Goal: Task Accomplishment & Management: Manage account settings

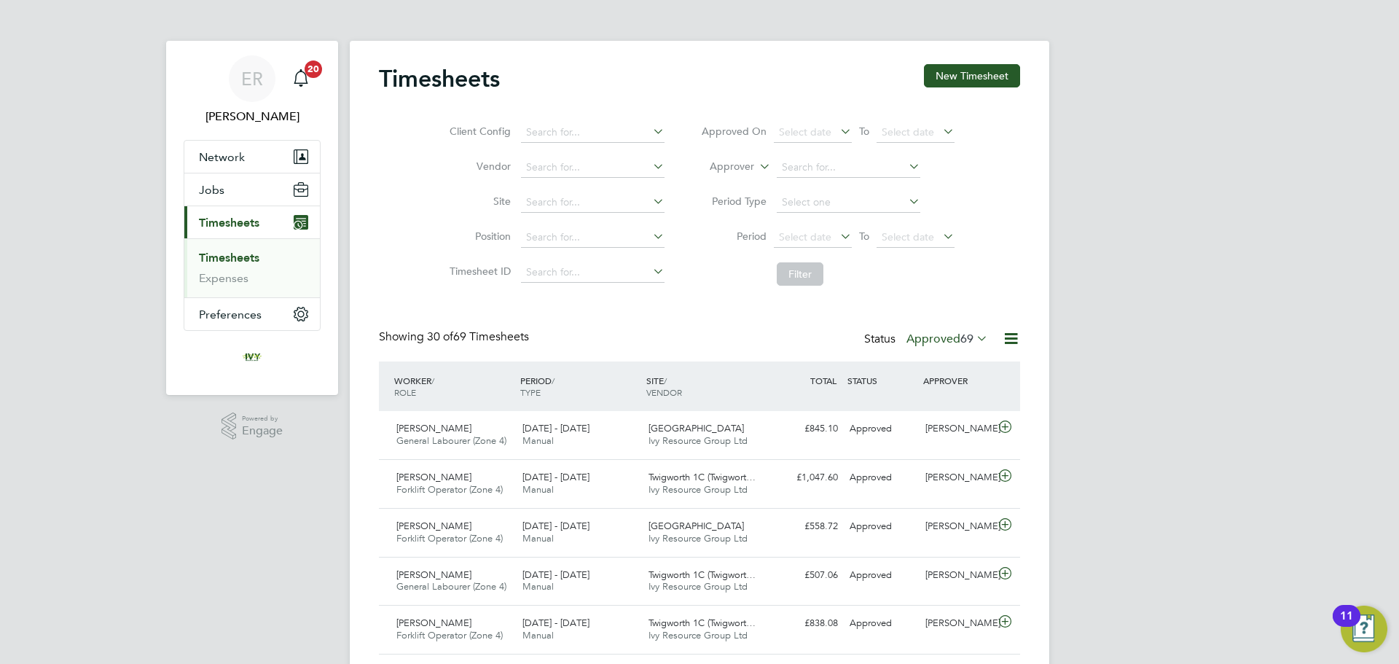
click at [956, 345] on label "Approved 69" at bounding box center [948, 339] width 82 height 15
click at [960, 406] on li "Submitted" at bounding box center [942, 406] width 67 height 20
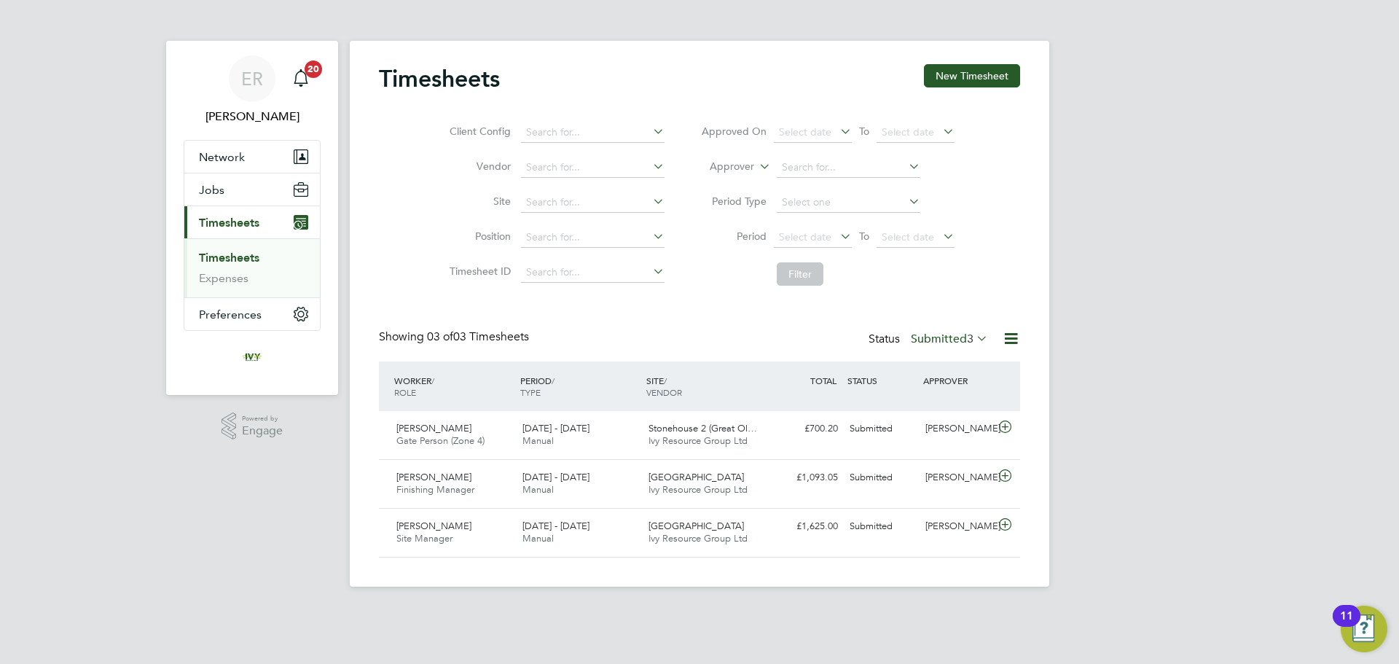
click at [253, 254] on link "Timesheets" at bounding box center [229, 258] width 60 height 14
click at [227, 216] on span "Timesheets" at bounding box center [229, 223] width 60 height 14
click at [232, 225] on span "Timesheets" at bounding box center [229, 223] width 60 height 14
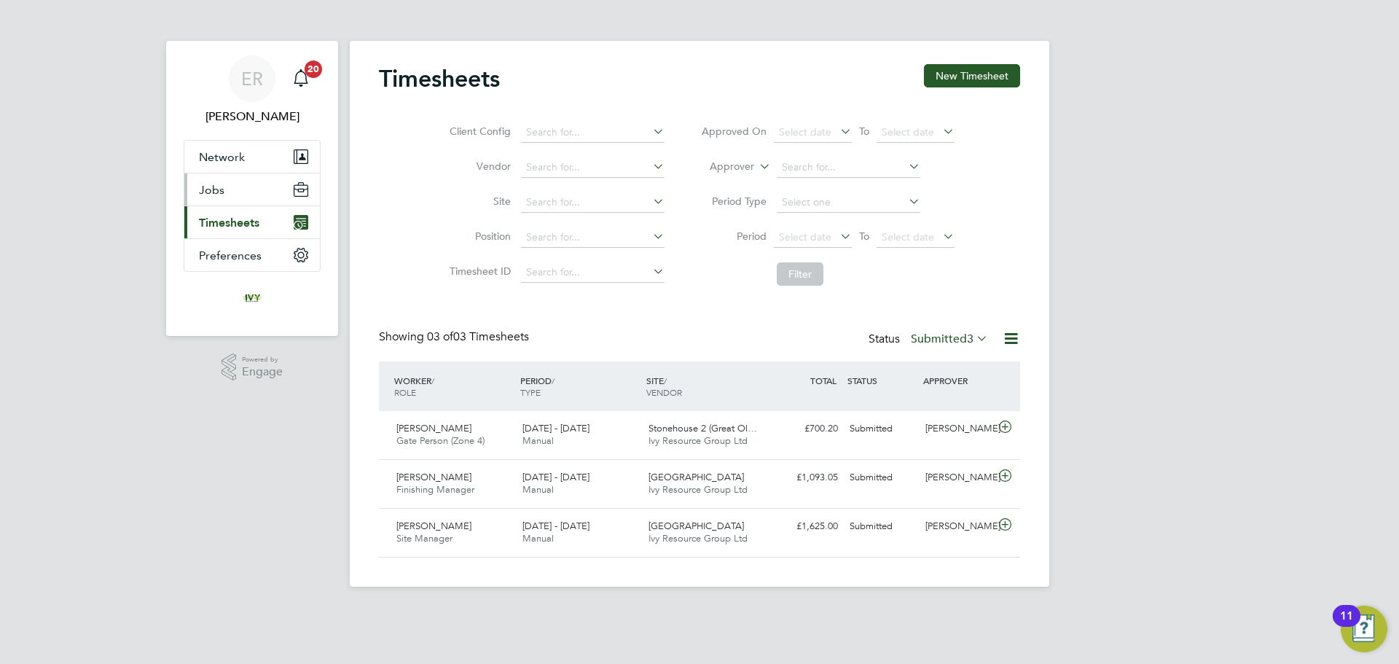
click at [217, 194] on span "Jobs" at bounding box center [212, 190] width 26 height 14
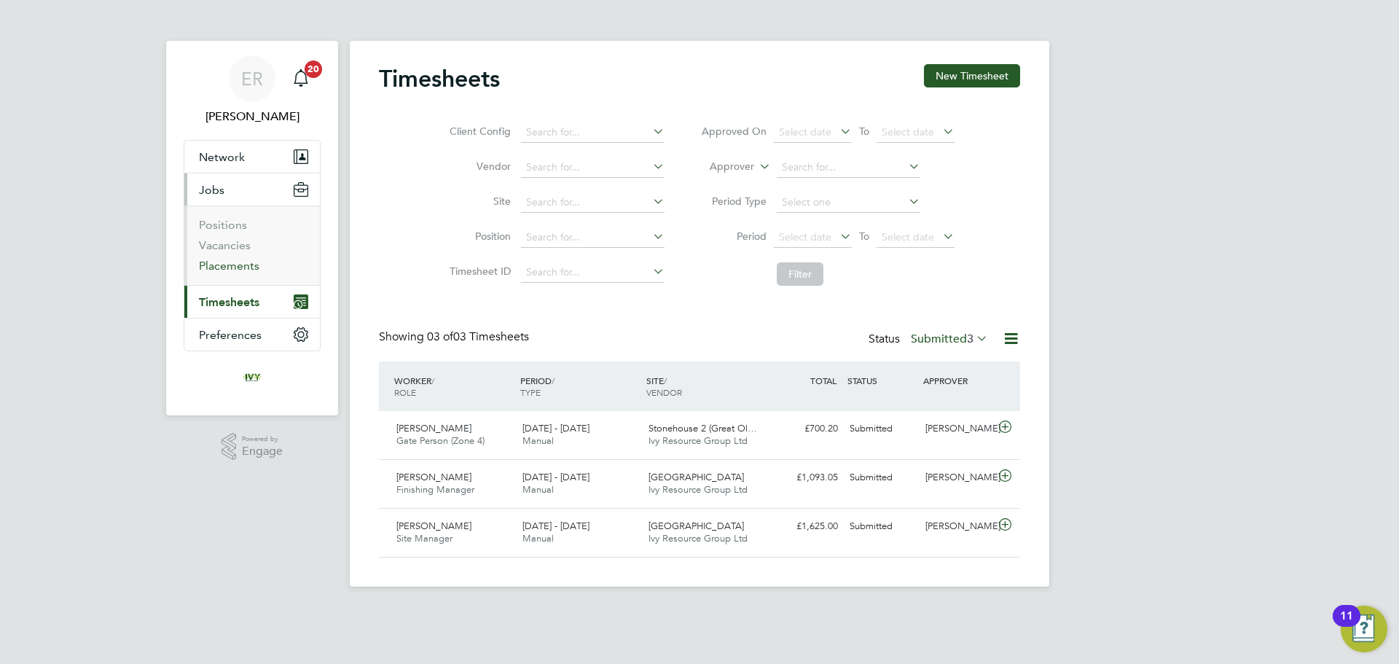
click at [238, 265] on link "Placements" at bounding box center [229, 266] width 60 height 14
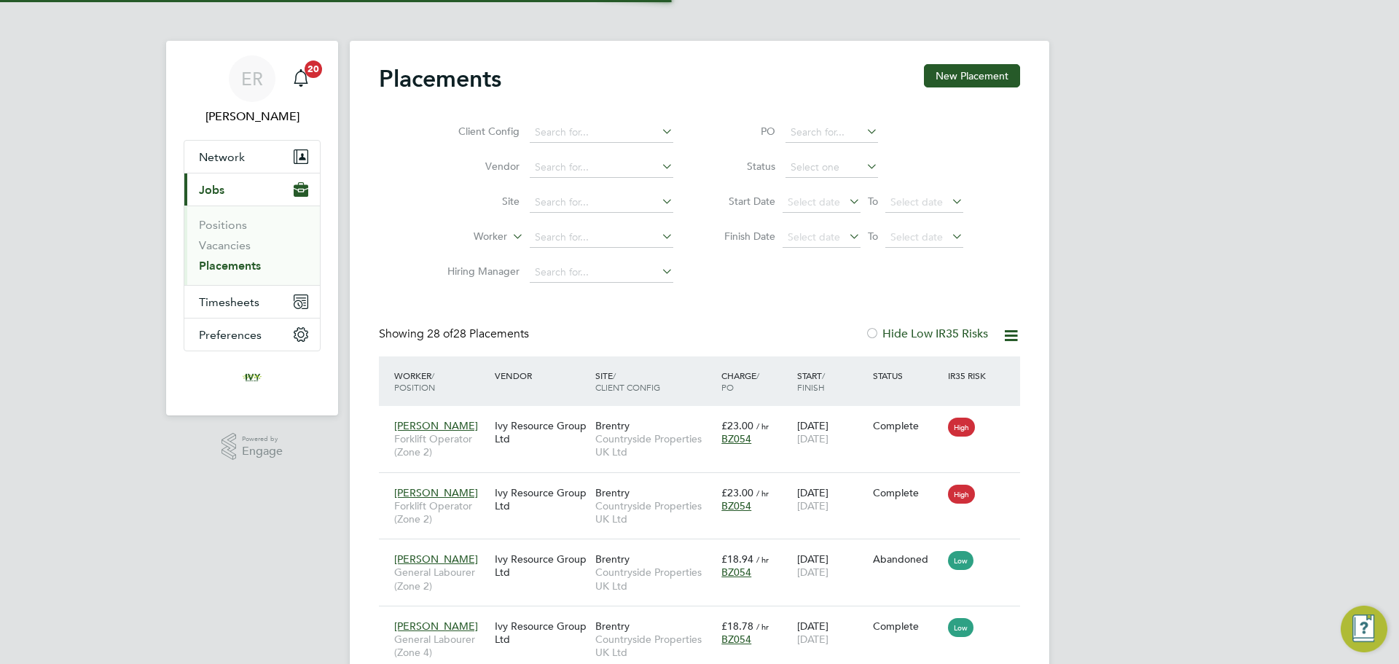
scroll to position [55, 127]
click at [251, 244] on li "Vacancies" at bounding box center [253, 248] width 109 height 20
click at [242, 248] on link "Vacancies" at bounding box center [225, 245] width 52 height 14
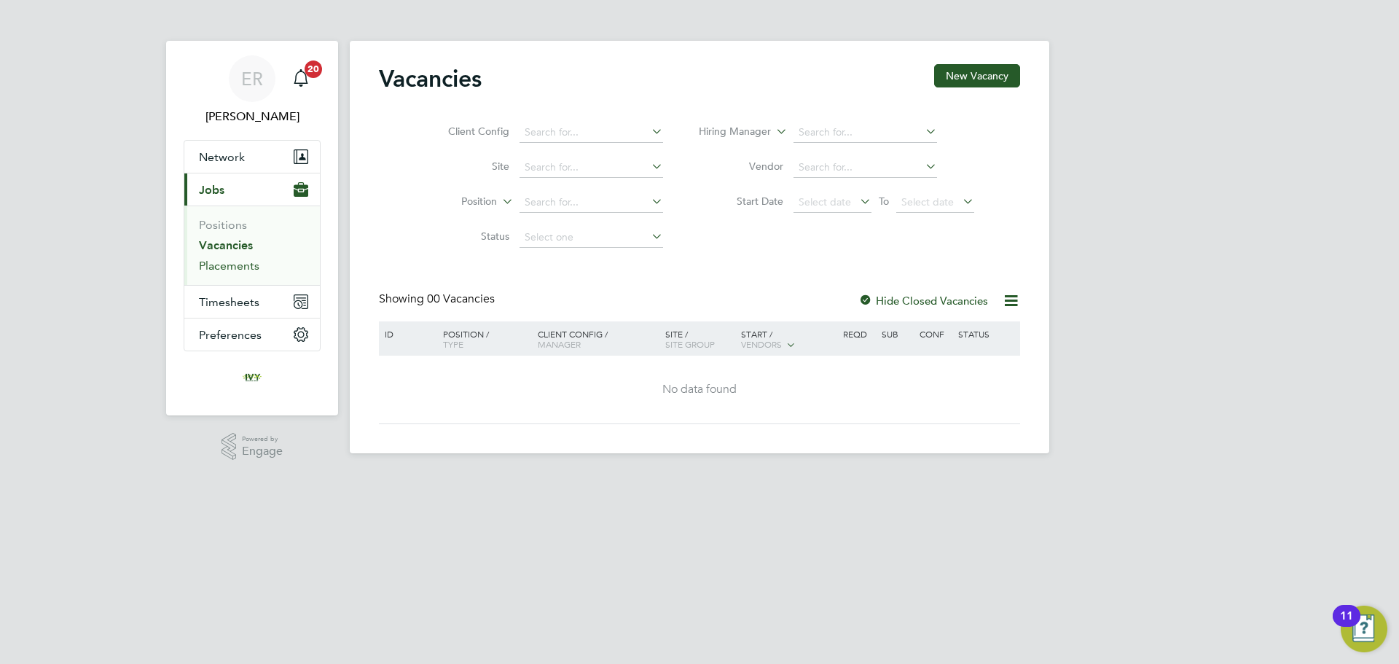
click at [245, 269] on link "Placements" at bounding box center [229, 266] width 60 height 14
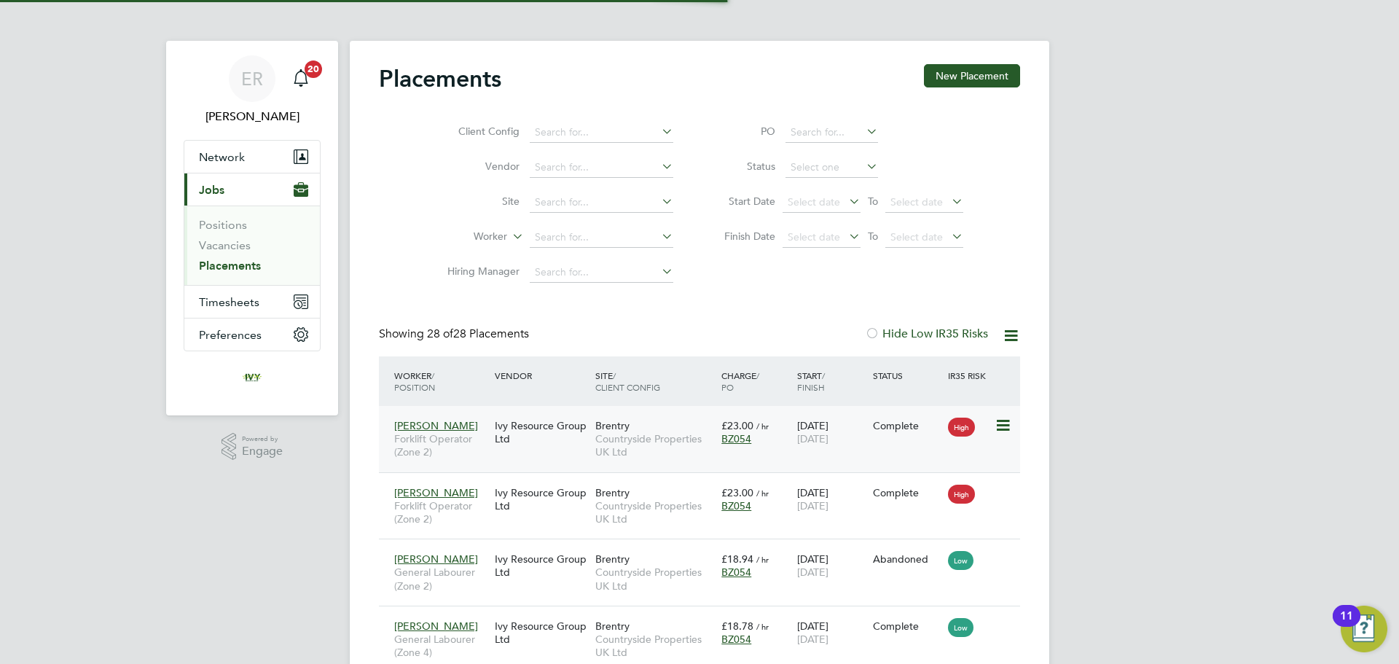
scroll to position [55, 127]
click at [1011, 334] on icon at bounding box center [1011, 335] width 18 height 18
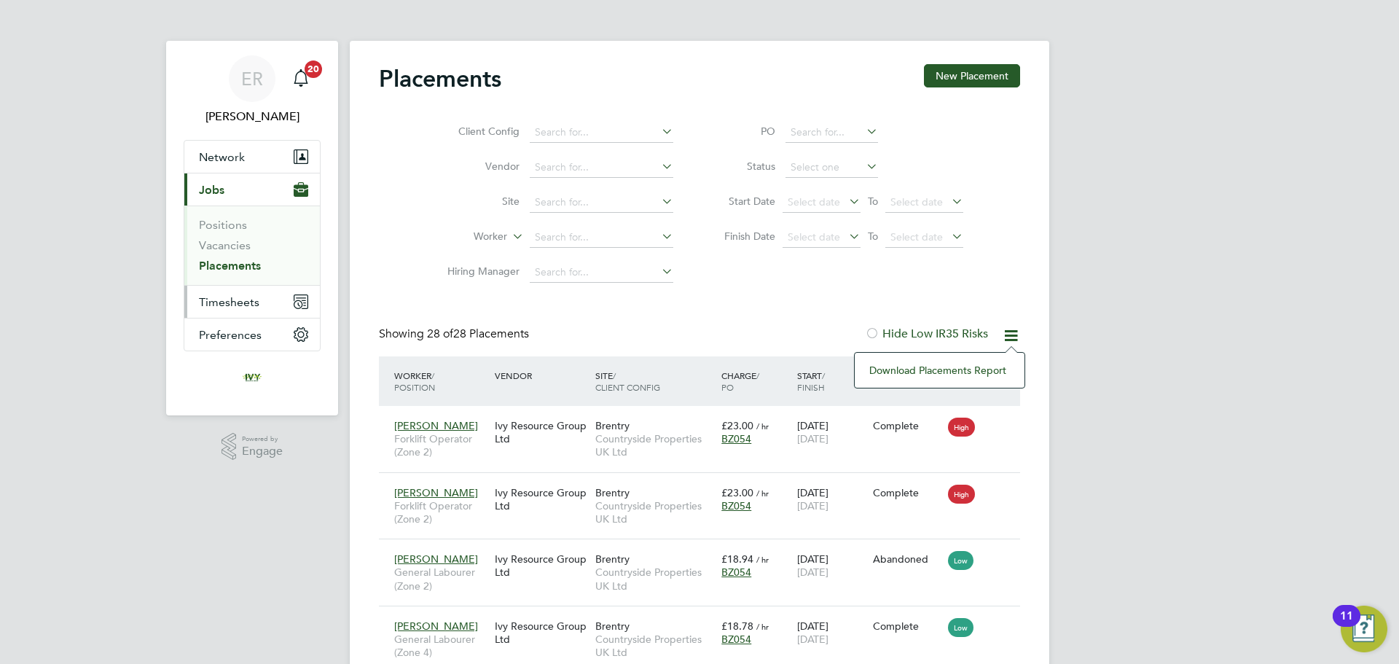
click at [230, 295] on span "Timesheets" at bounding box center [229, 302] width 60 height 14
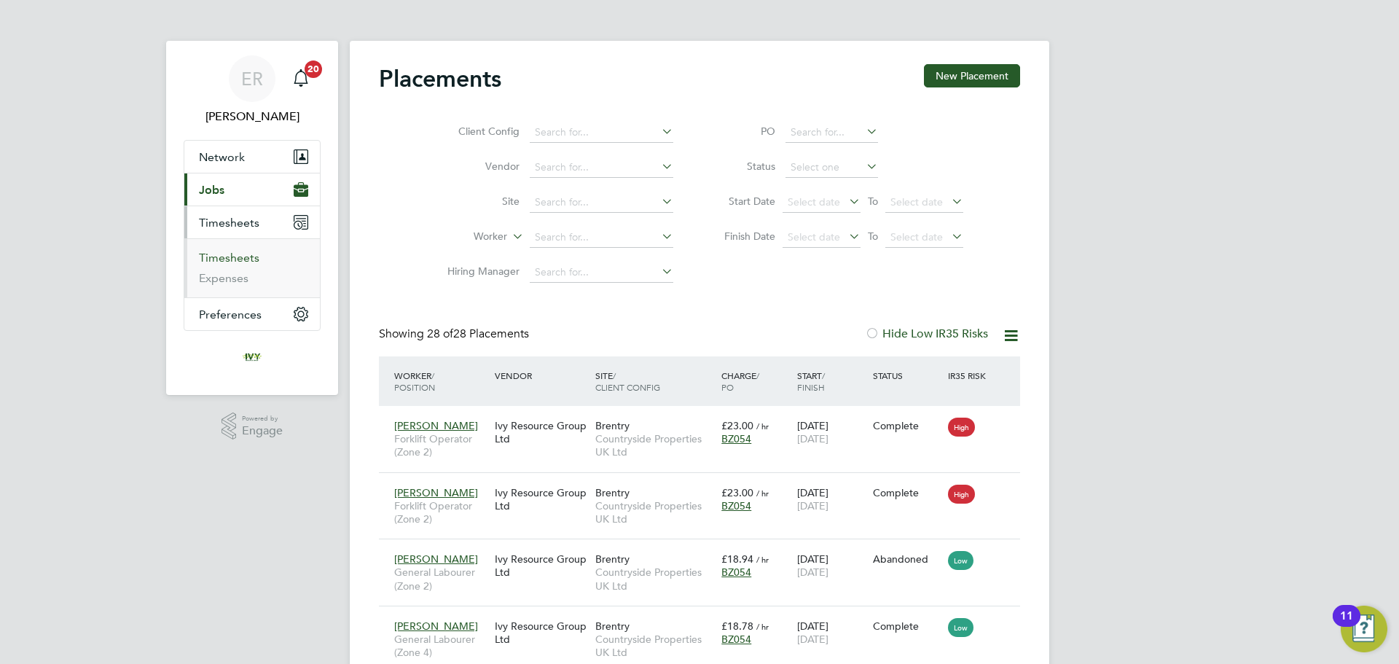
click at [240, 254] on link "Timesheets" at bounding box center [229, 258] width 60 height 14
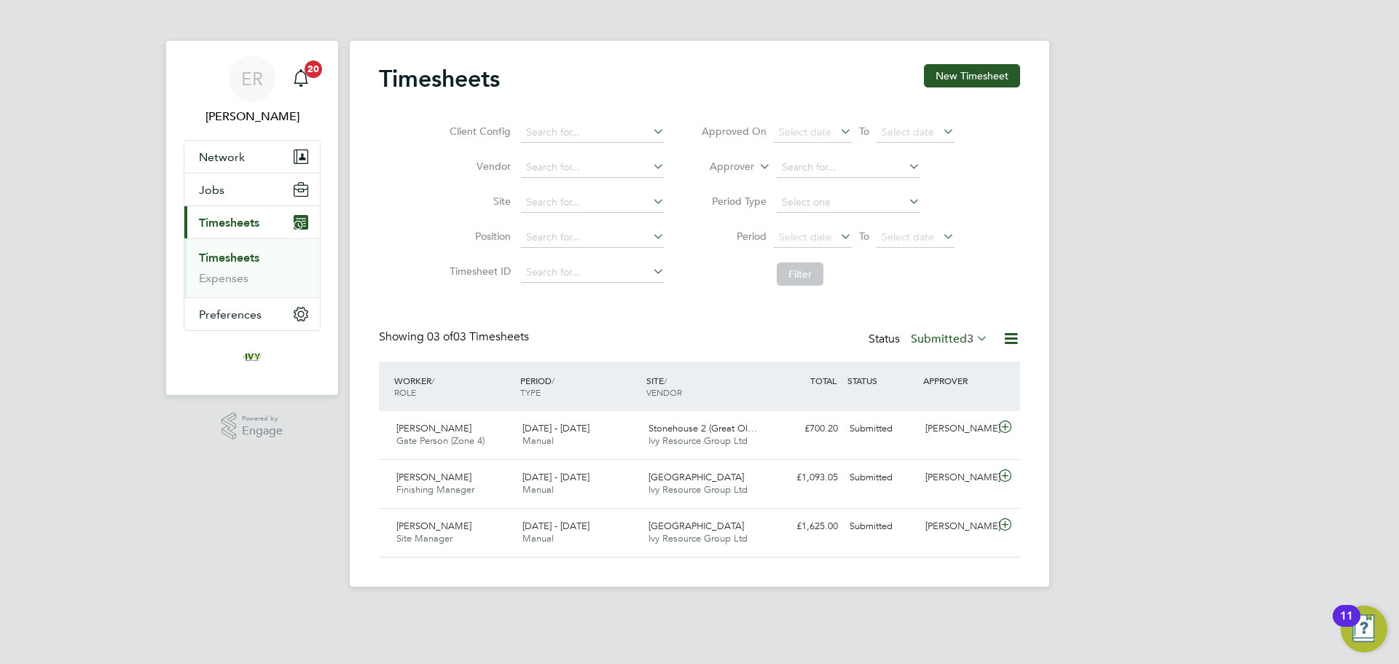
click at [1008, 344] on icon at bounding box center [1011, 338] width 18 height 18
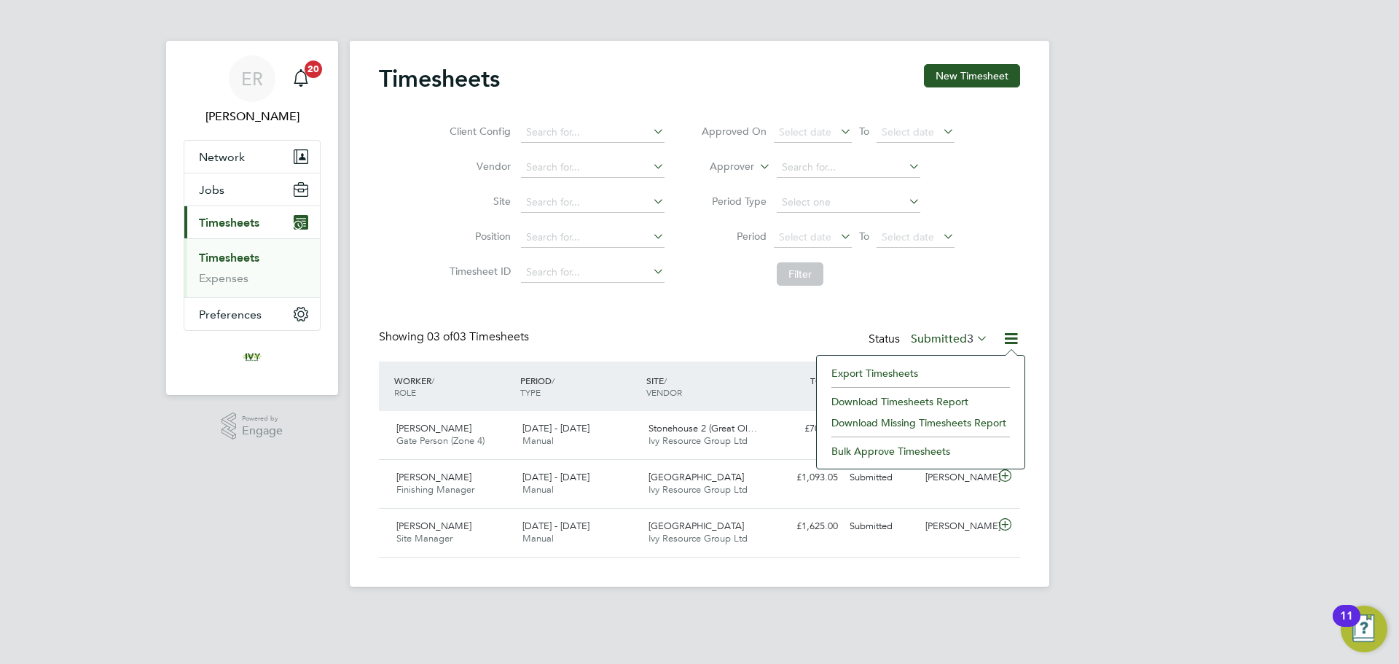
click at [762, 333] on div "Showing 03 of 03 Timesheets Status Submitted 3" at bounding box center [699, 345] width 641 height 32
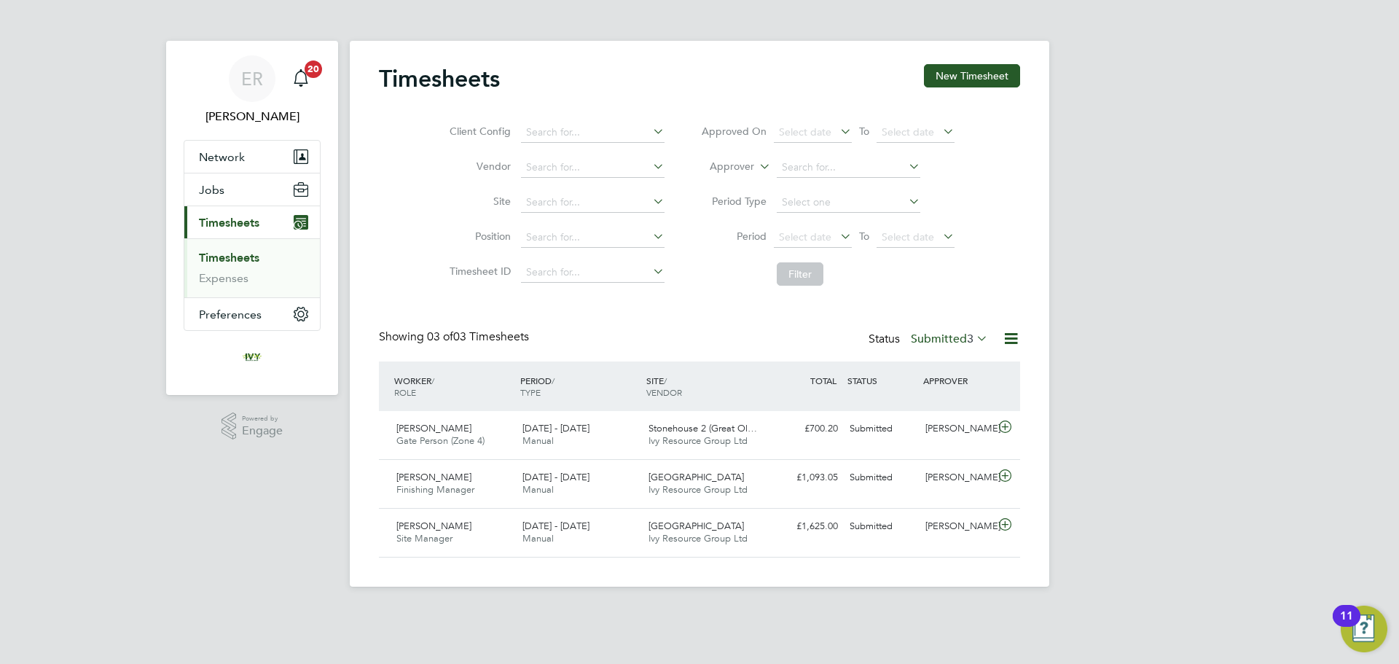
click at [930, 335] on label "Submitted 3" at bounding box center [949, 339] width 77 height 15
click at [943, 458] on li "Rejected" at bounding box center [945, 460] width 67 height 20
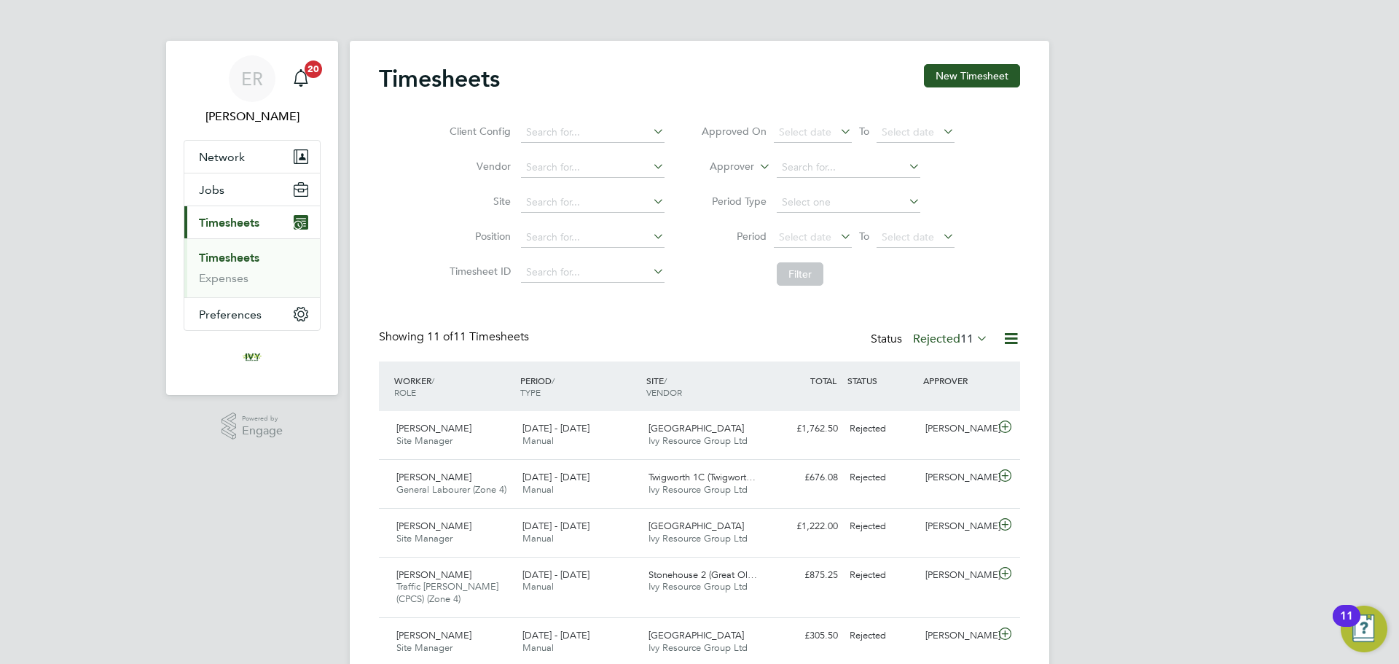
click at [974, 337] on icon at bounding box center [974, 338] width 0 height 20
click at [993, 366] on li "84" at bounding box center [989, 364] width 19 height 20
click at [216, 191] on span "Jobs" at bounding box center [212, 190] width 26 height 14
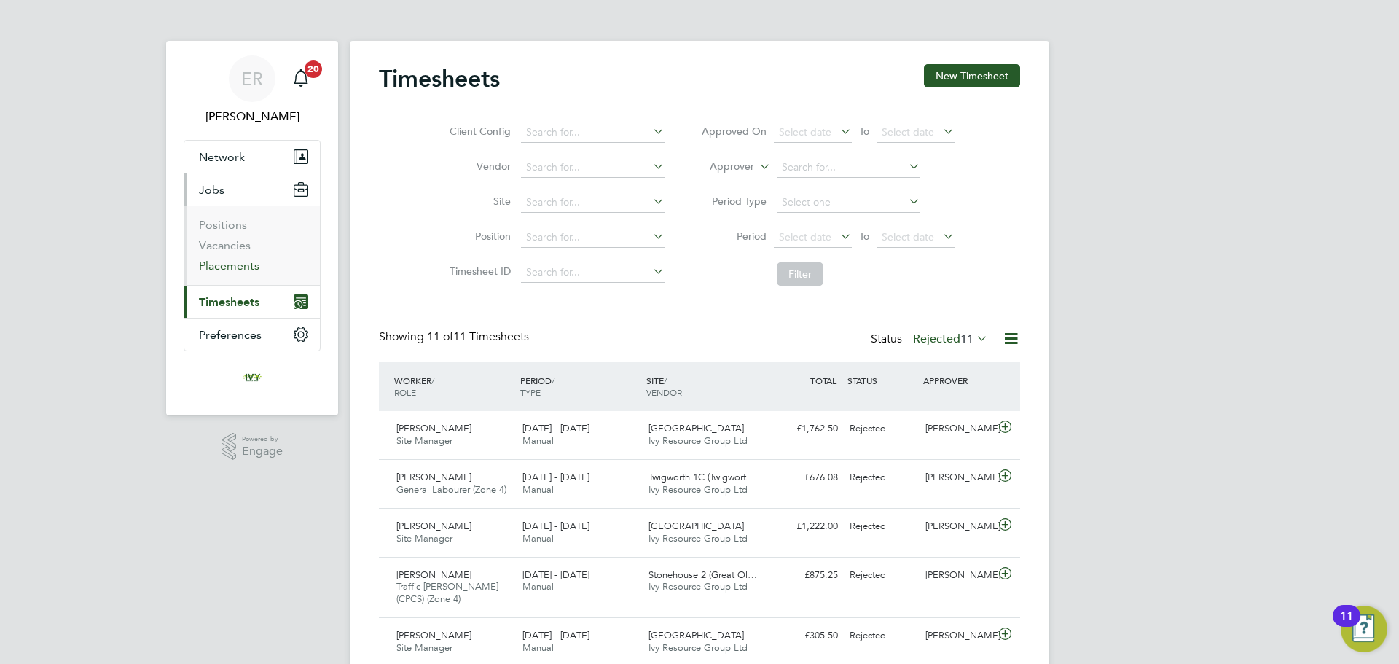
click at [229, 267] on link "Placements" at bounding box center [229, 266] width 60 height 14
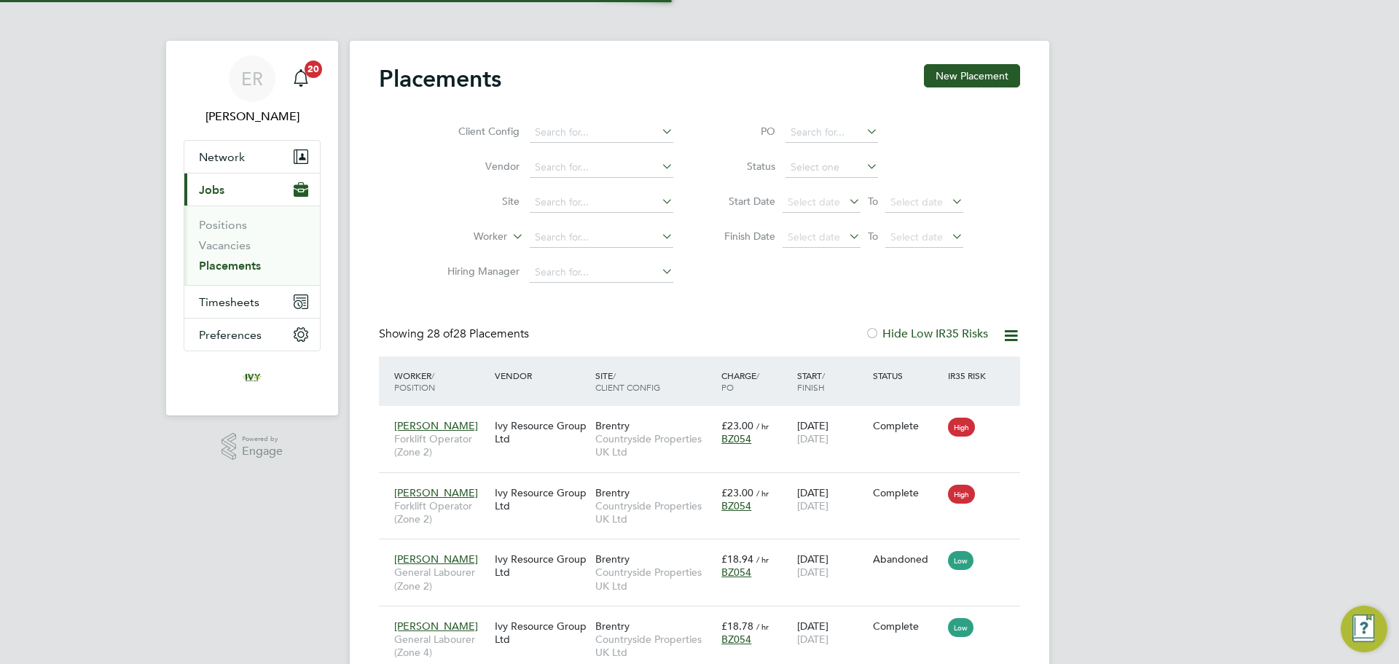
scroll to position [55, 127]
